Goal: Check status: Check status

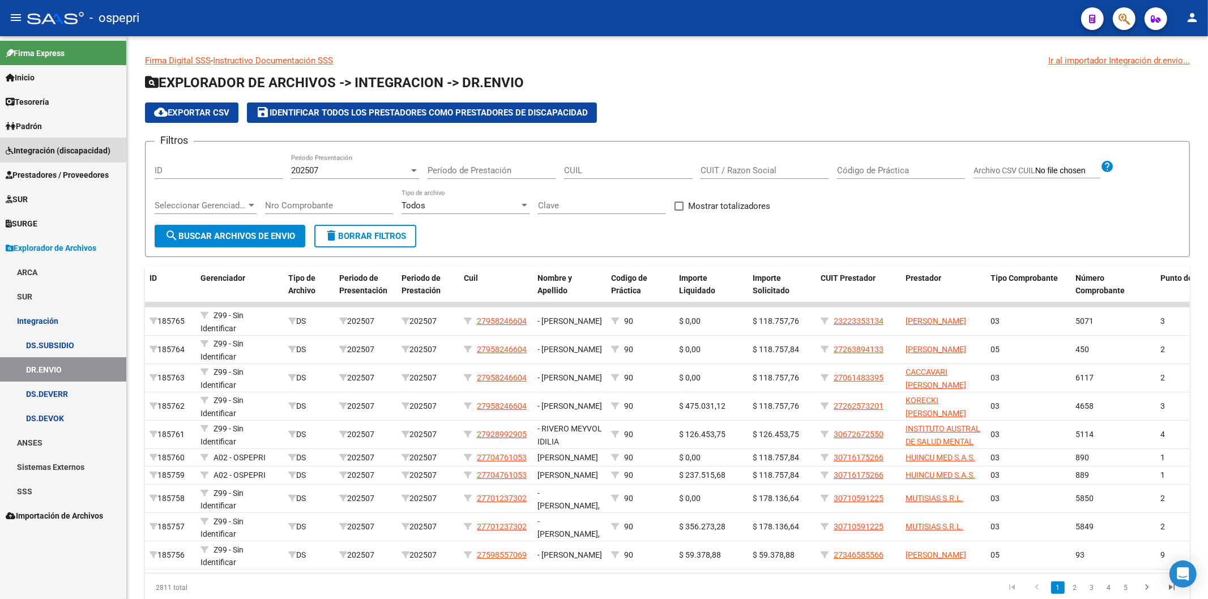
click at [15, 149] on span "Integración (discapacidad)" at bounding box center [58, 150] width 105 height 12
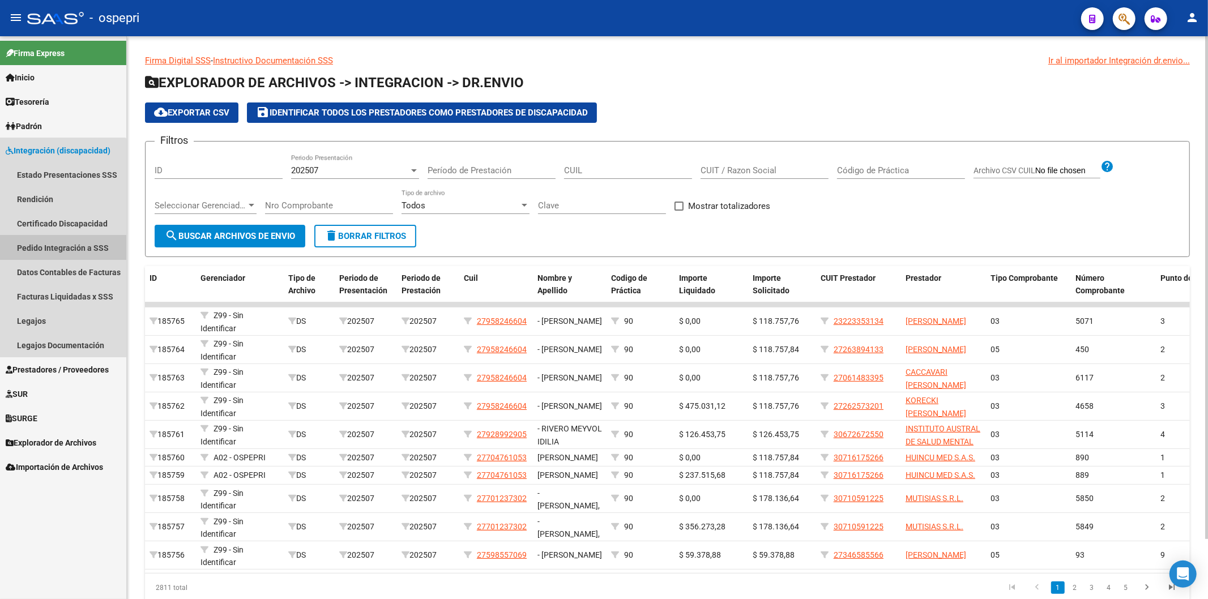
drag, startPoint x: 15, startPoint y: 251, endPoint x: 257, endPoint y: 244, distance: 242.0
click at [16, 250] on link "Pedido Integración a SSS" at bounding box center [63, 248] width 126 height 24
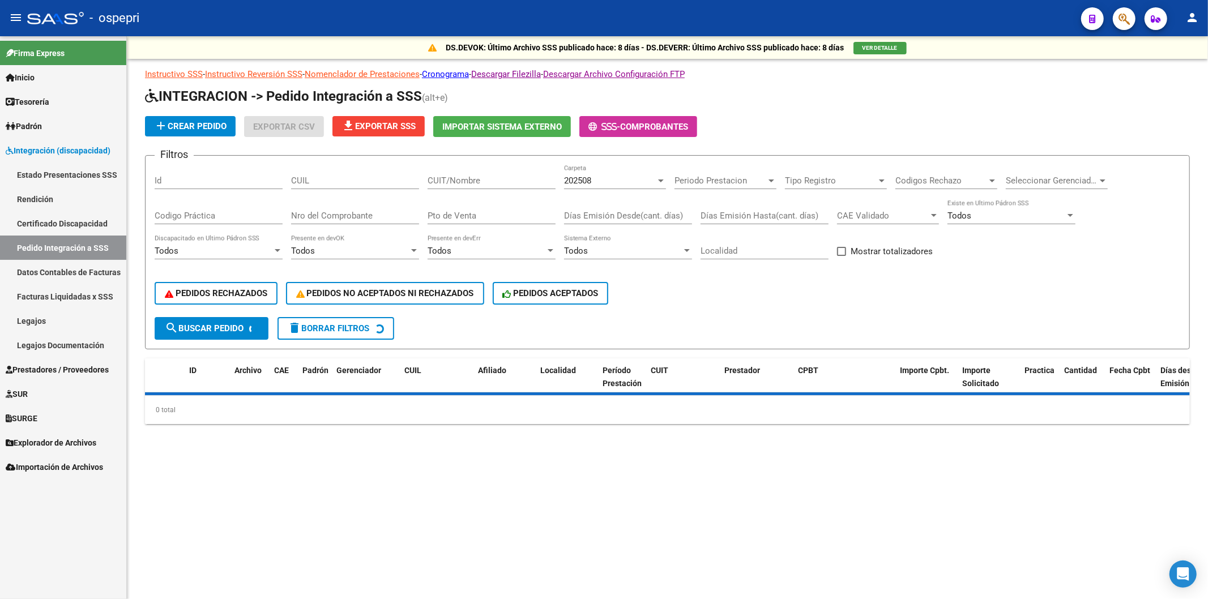
drag, startPoint x: 459, startPoint y: 188, endPoint x: 463, endPoint y: 180, distance: 8.9
click at [459, 188] on div "CUIT/Nombre" at bounding box center [492, 177] width 128 height 24
click at [463, 180] on input "CUIT/Nombre" at bounding box center [492, 181] width 128 height 10
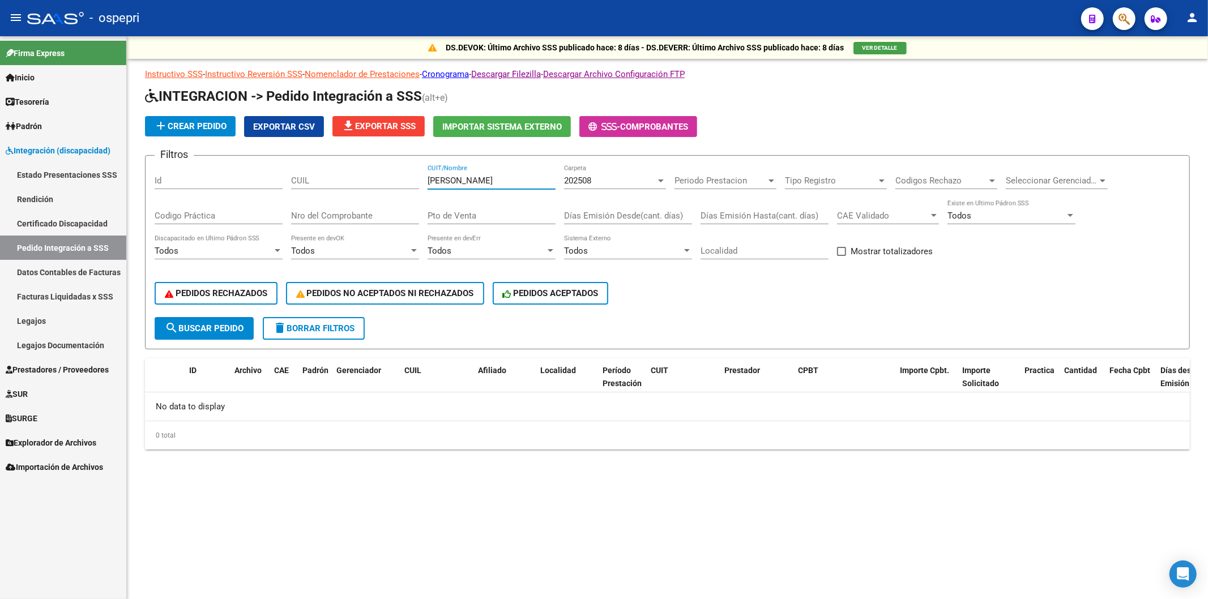
type input "[PERSON_NAME]"
click at [594, 183] on div "202508" at bounding box center [610, 181] width 92 height 10
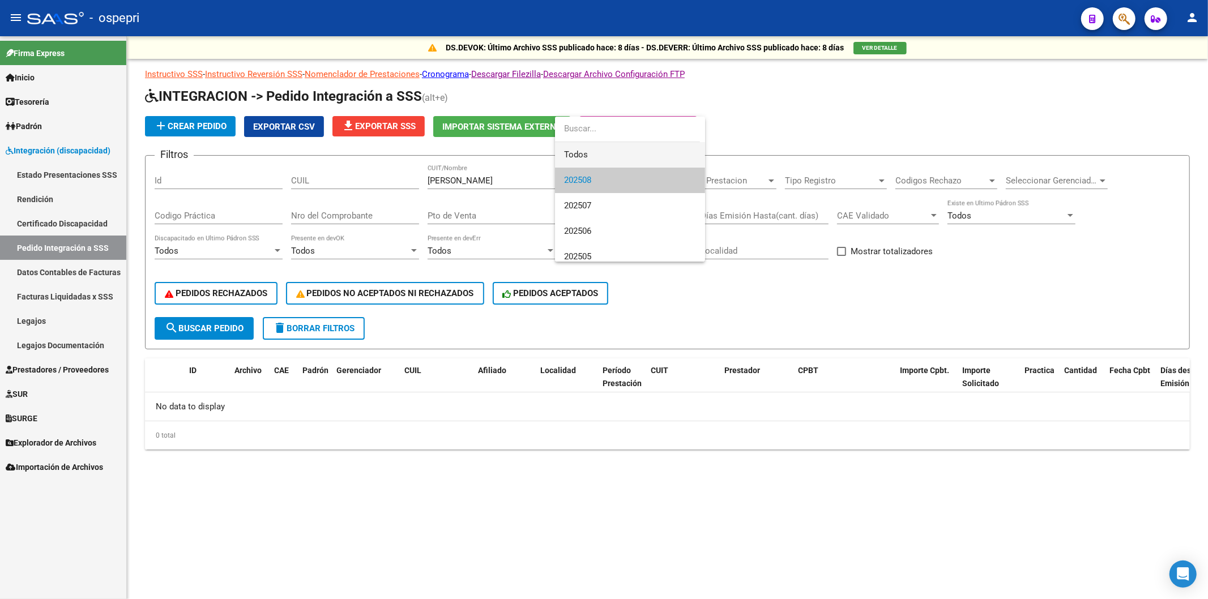
click at [569, 151] on span "Todos" at bounding box center [630, 154] width 132 height 25
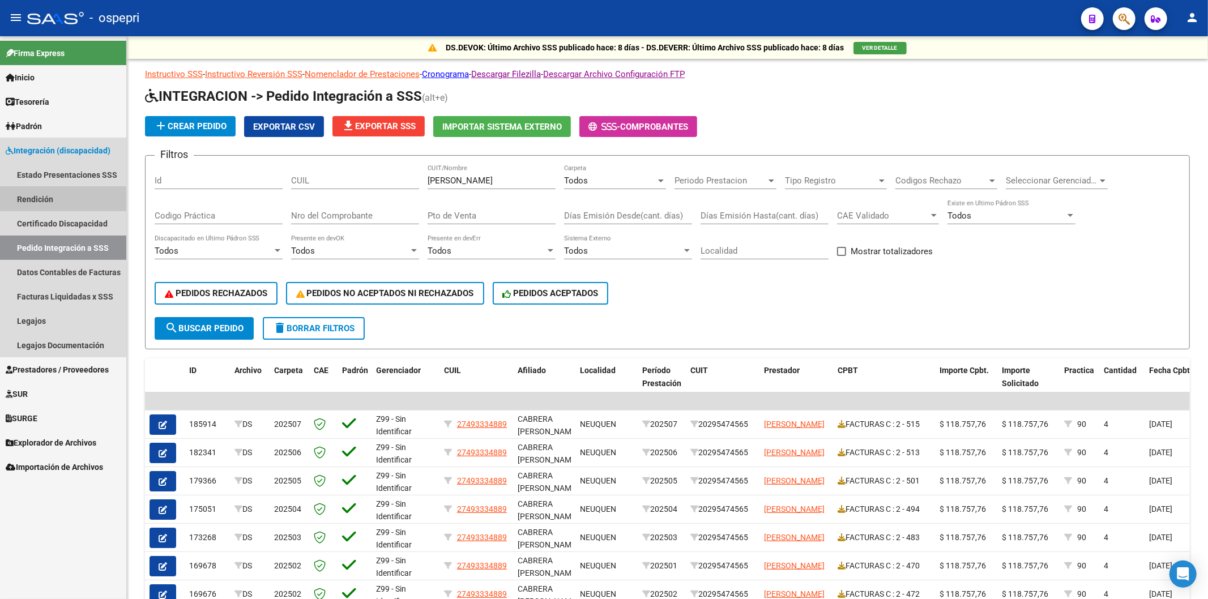
click at [61, 191] on link "Rendición" at bounding box center [63, 199] width 126 height 24
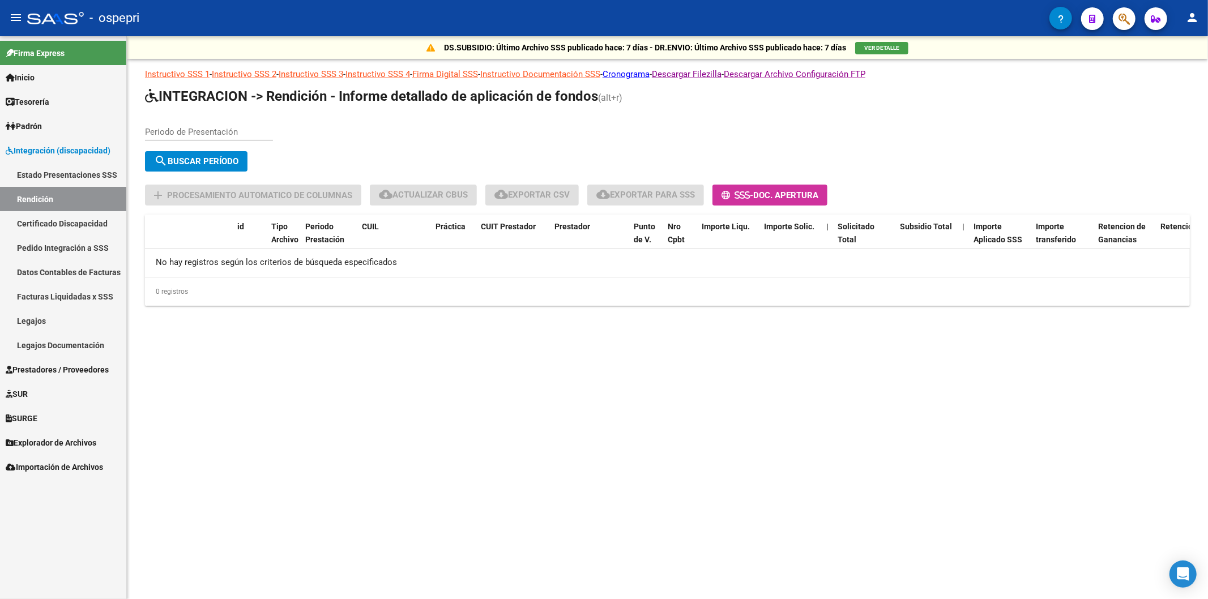
click at [49, 200] on link "Rendición" at bounding box center [63, 199] width 126 height 24
click at [194, 134] on input "Periodo de Presentación" at bounding box center [209, 132] width 128 height 10
type input "202201"
click at [194, 151] on button "search Buscar Período" at bounding box center [196, 161] width 103 height 20
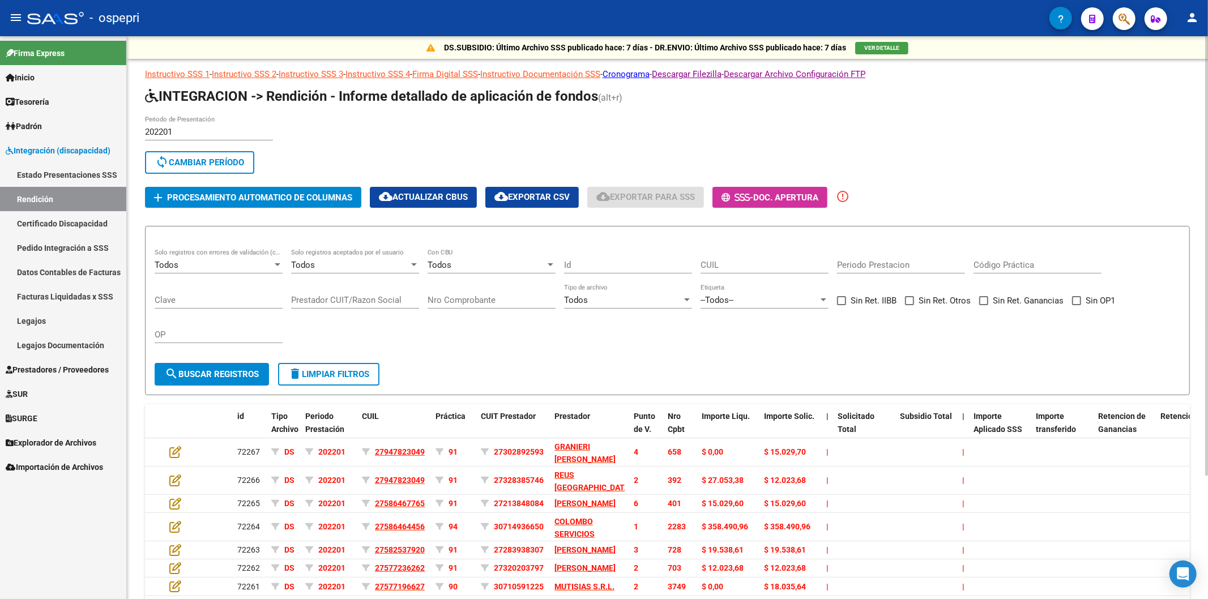
click at [356, 375] on span "delete Limpiar filtros" at bounding box center [328, 374] width 81 height 10
click at [235, 127] on input "202201" at bounding box center [209, 132] width 128 height 10
